Goal: Transaction & Acquisition: Purchase product/service

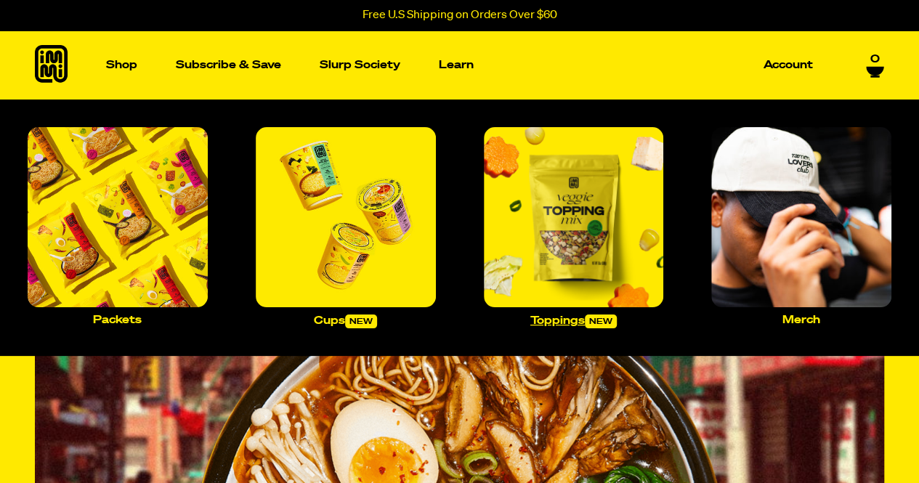
click at [557, 267] on img "Main navigation" at bounding box center [574, 217] width 180 height 180
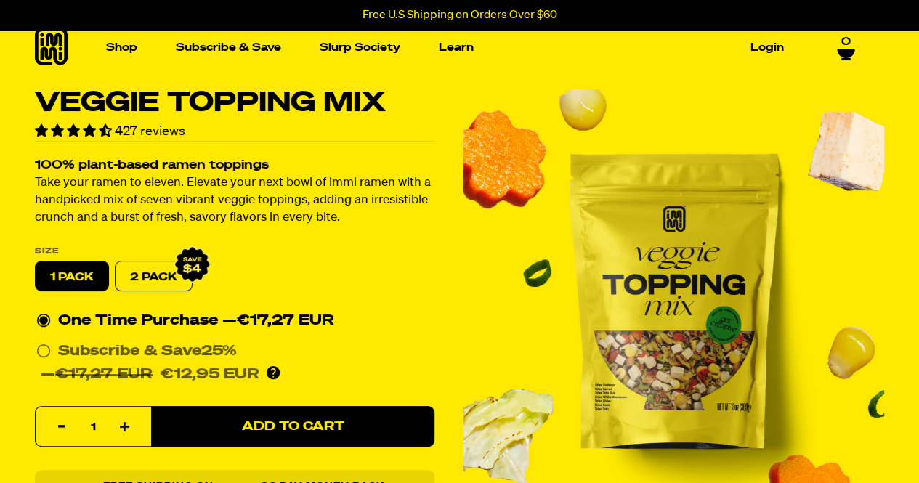
scroll to position [10, 0]
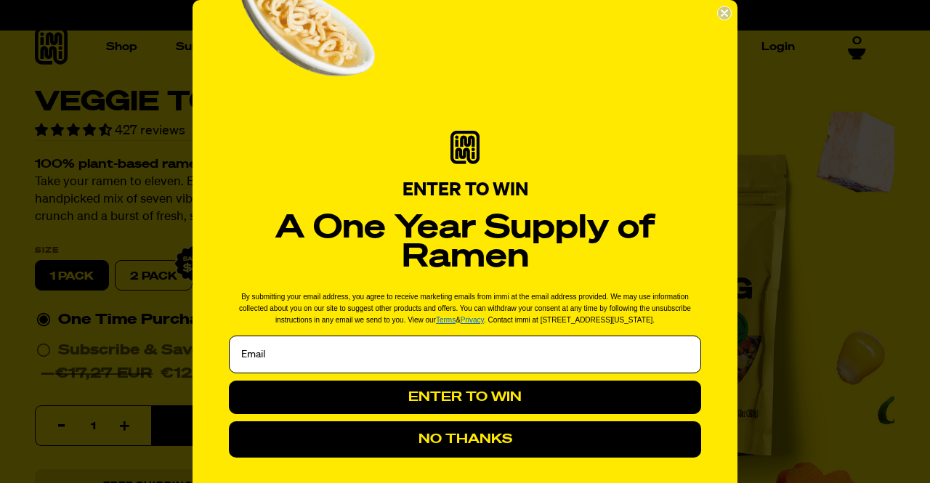
click at [724, 9] on circle "Close dialog" at bounding box center [725, 14] width 14 height 14
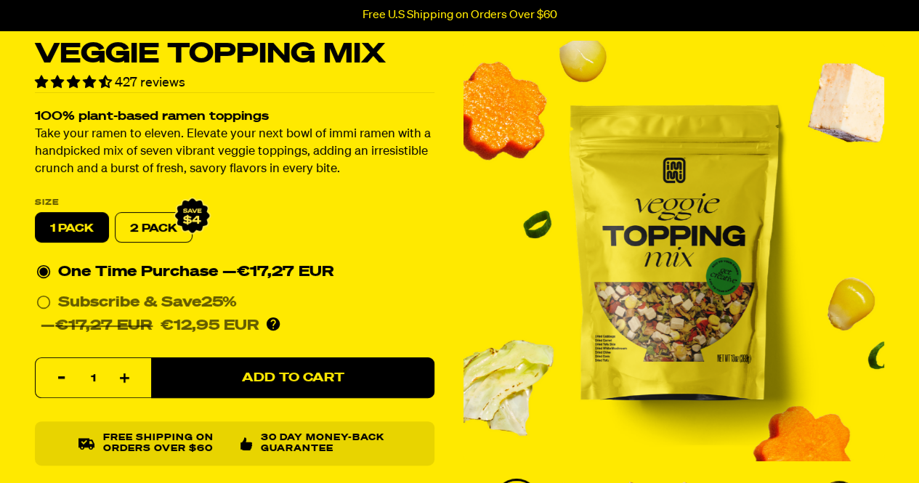
scroll to position [0, 0]
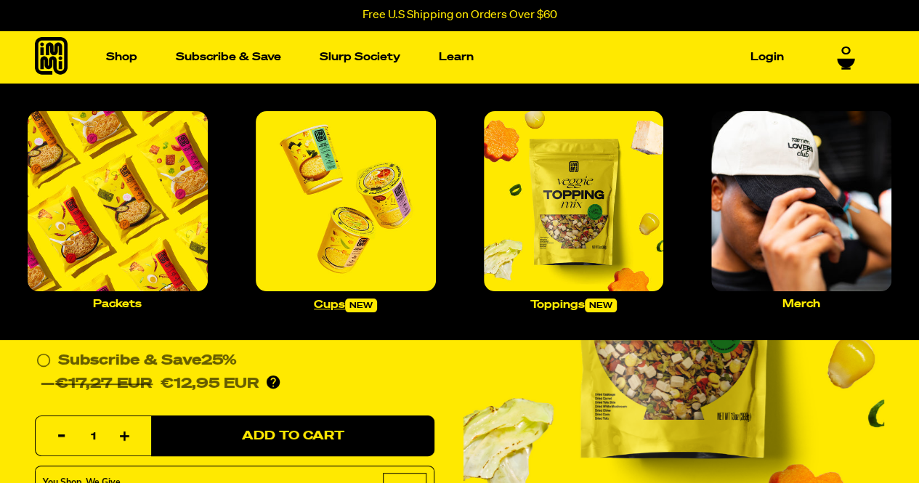
click at [336, 236] on img "Main navigation" at bounding box center [346, 201] width 180 height 180
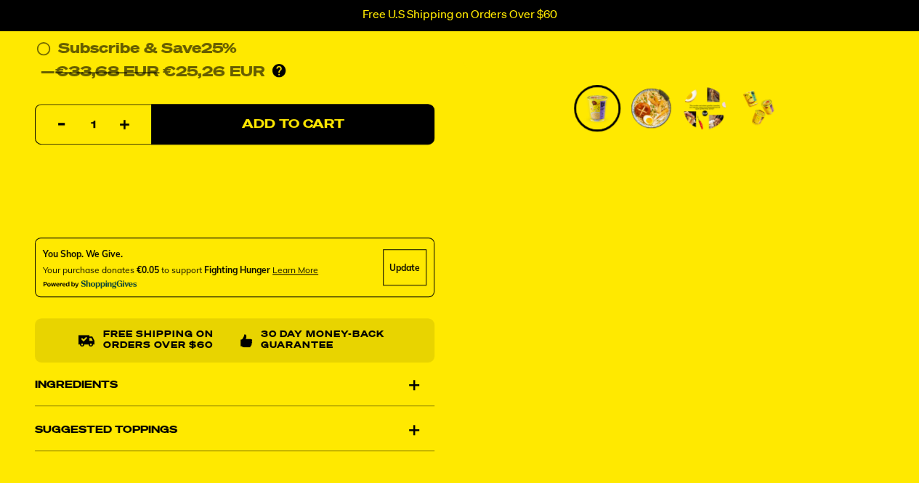
scroll to position [501, 0]
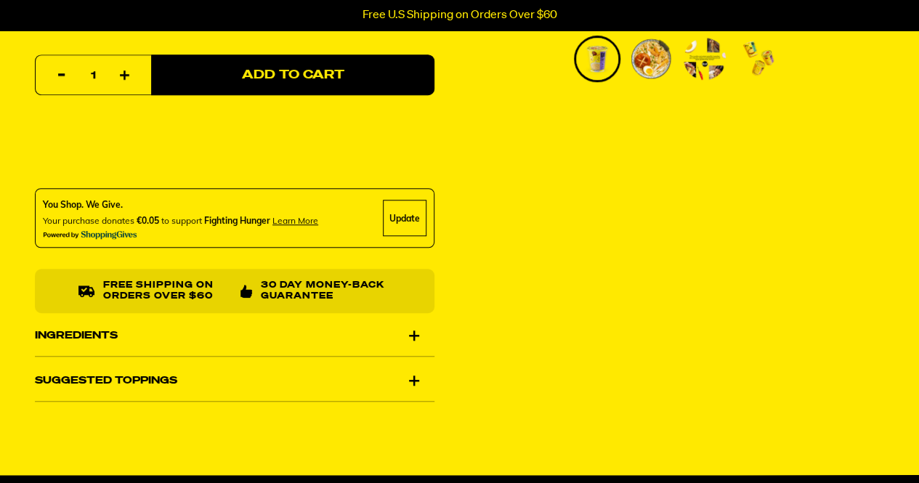
click at [407, 335] on div "Ingredients" at bounding box center [235, 335] width 400 height 41
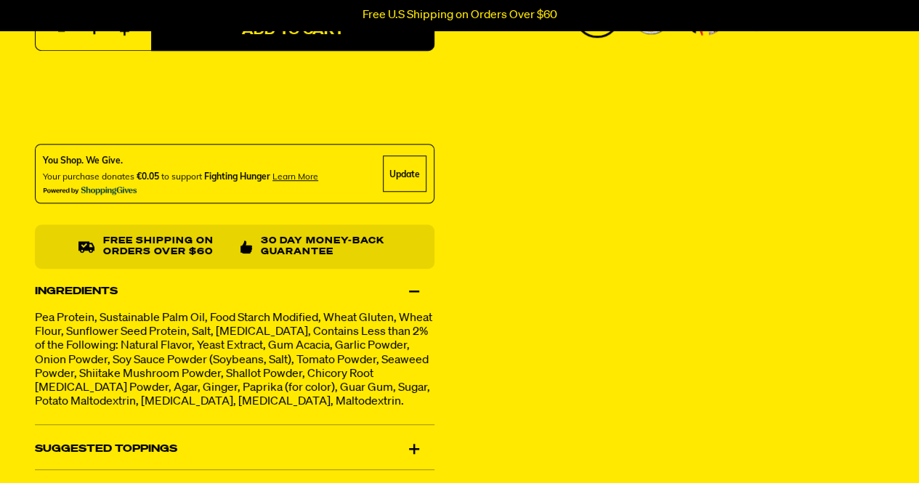
scroll to position [547, 0]
